Goal: Information Seeking & Learning: Learn about a topic

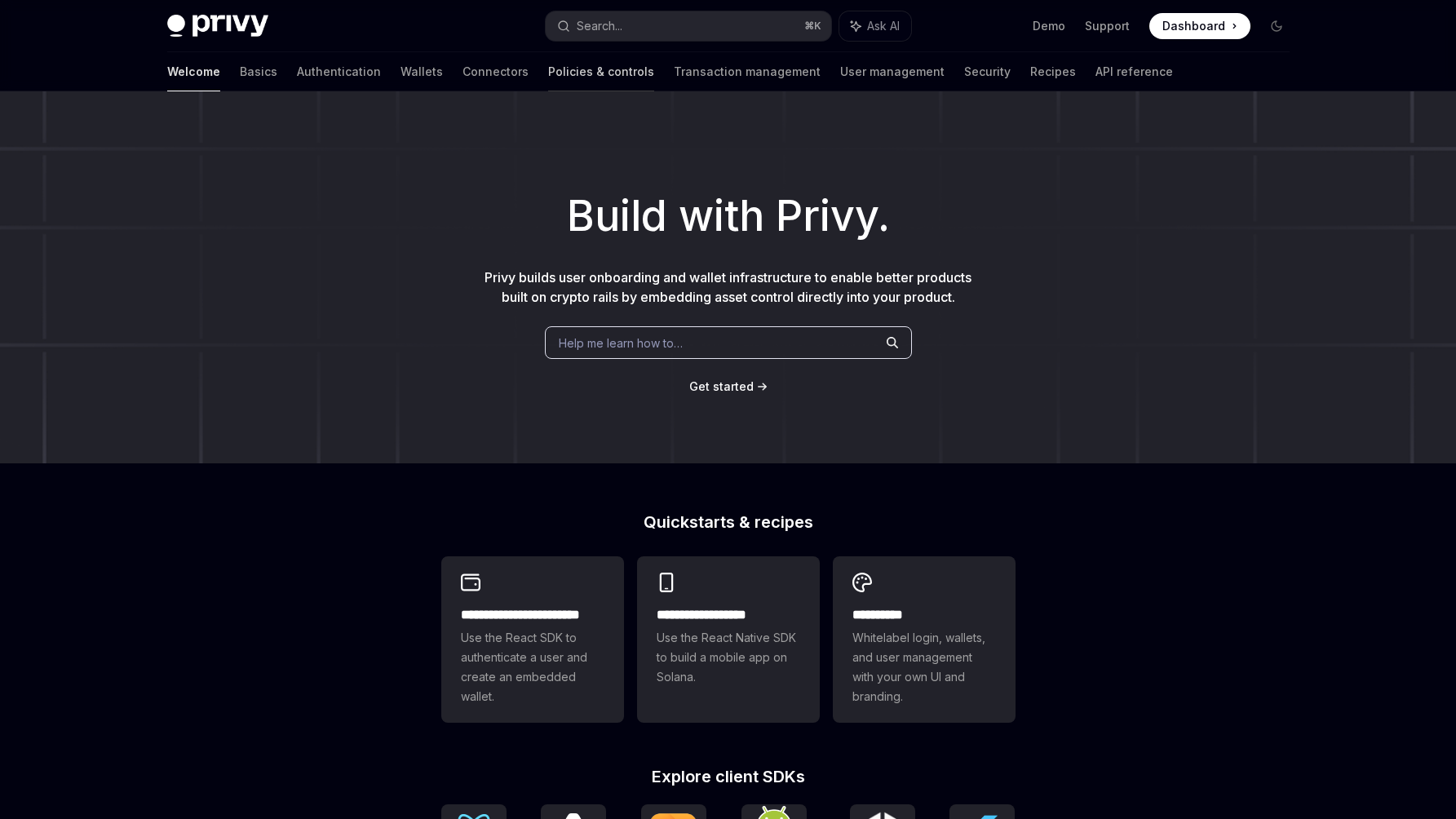
click at [548, 75] on link "Policies & controls" at bounding box center [600, 72] width 106 height 39
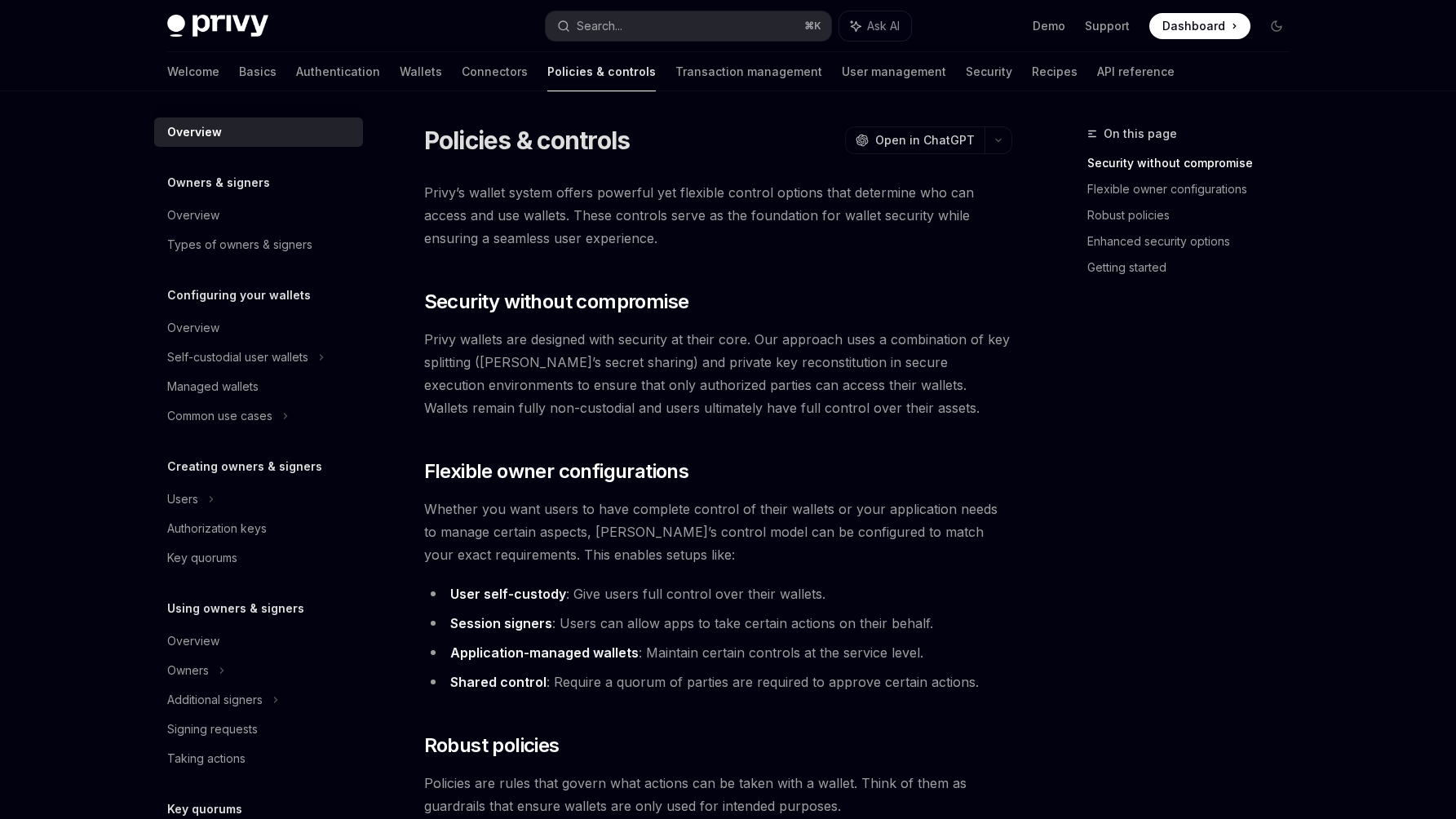
scroll to position [330, 0]
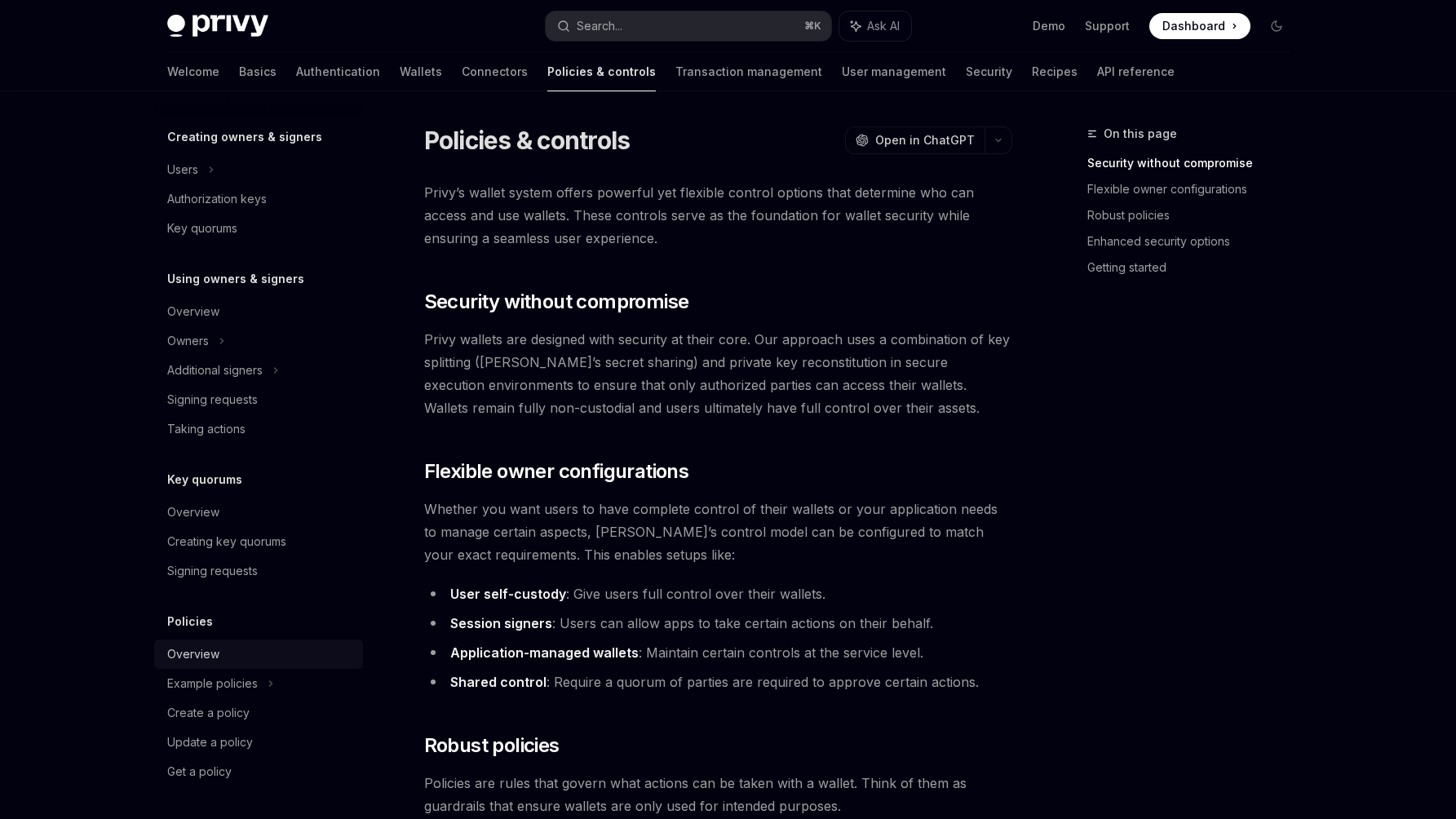
click at [231, 660] on div "Overview" at bounding box center [260, 654] width 186 height 20
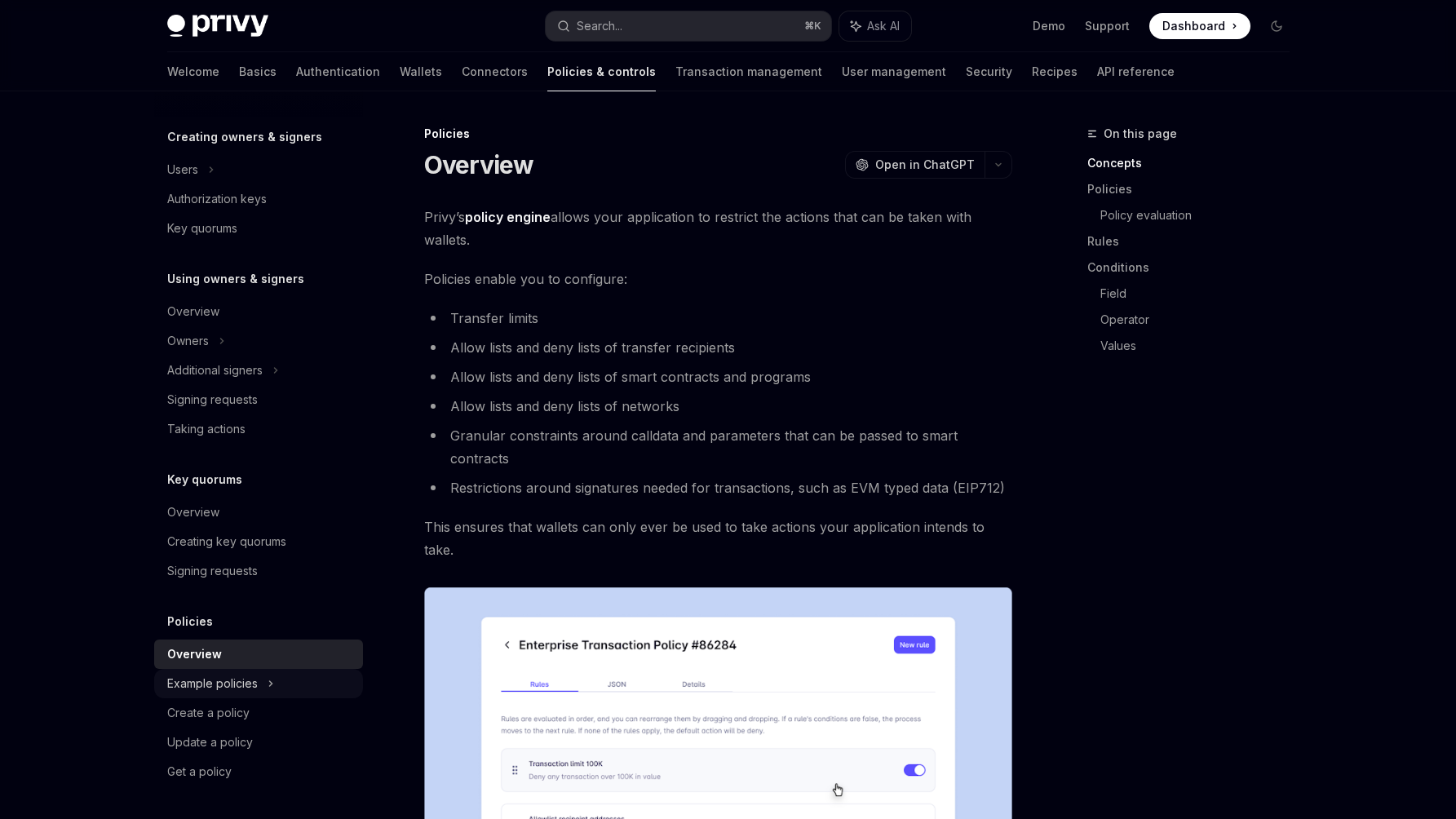
click at [232, 683] on div "Example policies" at bounding box center [212, 683] width 91 height 20
type textarea "*"
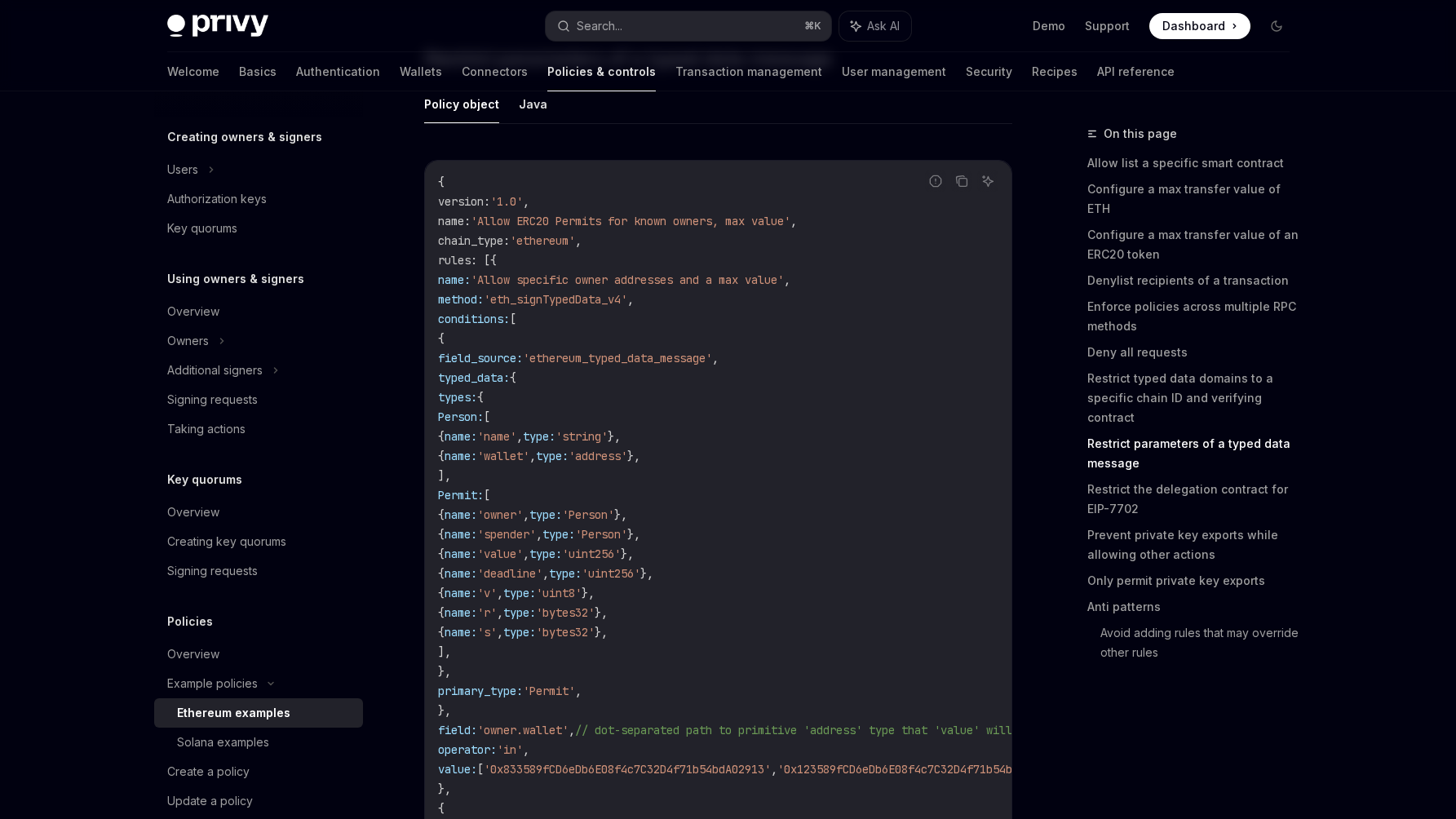
scroll to position [5541, 0]
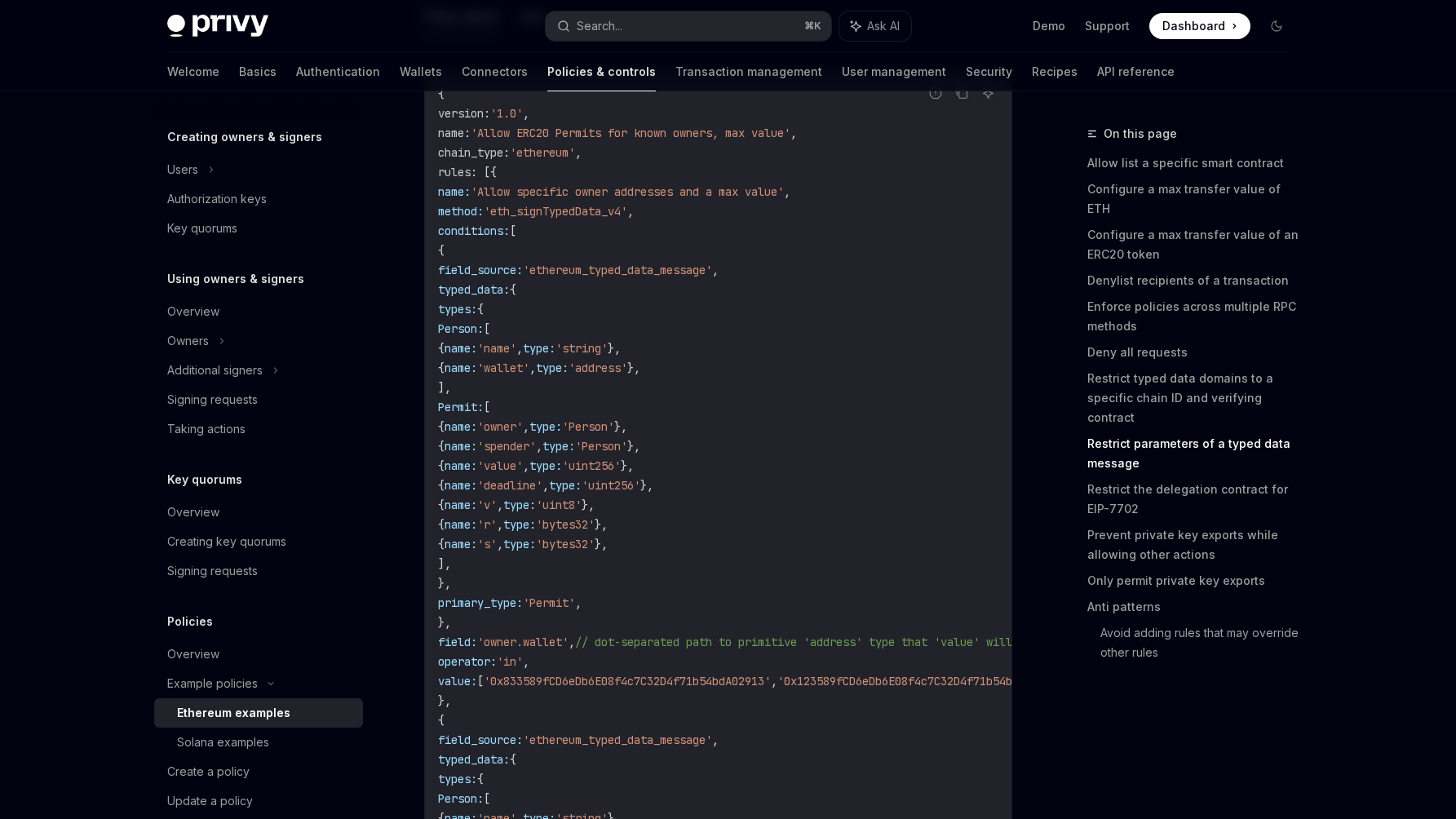
click at [700, 628] on code "{ version : '1.0' , name : 'Allow ERC20 Permits for known owners, max value' , …" at bounding box center [813, 671] width 750 height 1175
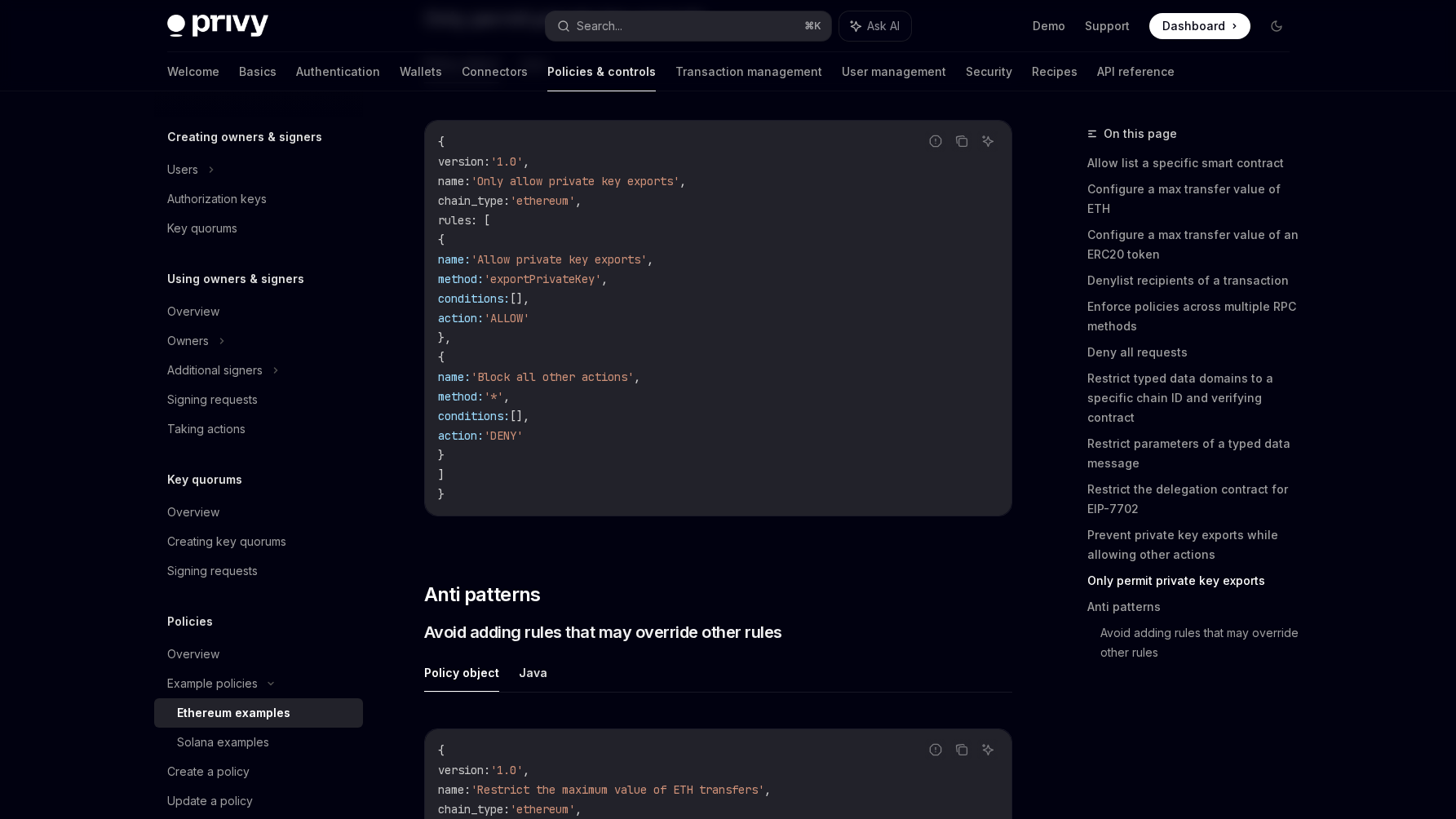
scroll to position [4230, 0]
